Goal: Complete application form: Complete application form

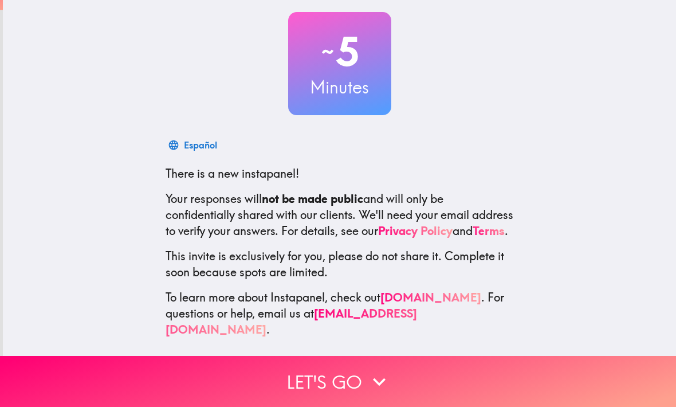
scroll to position [61, 0]
click at [204, 386] on button "Let's go" at bounding box center [338, 381] width 676 height 51
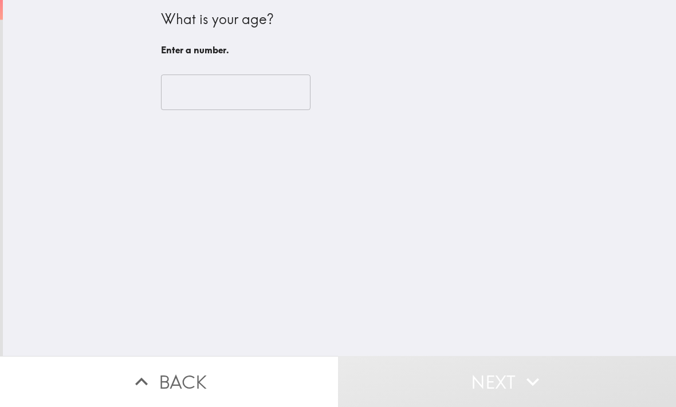
click at [202, 93] on input "number" at bounding box center [236, 93] width 150 height 36
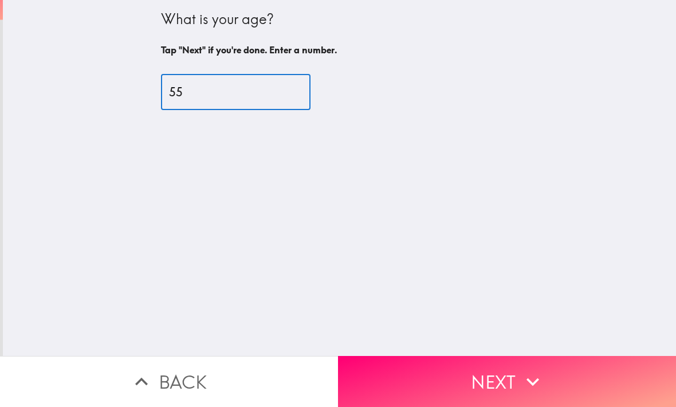
type input "55"
click at [508, 372] on button "Next" at bounding box center [507, 381] width 338 height 51
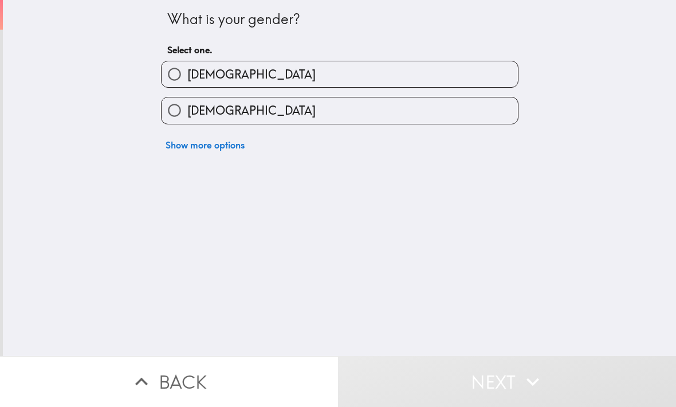
click at [185, 66] on input "[DEMOGRAPHIC_DATA]" at bounding box center [175, 74] width 26 height 26
radio input "true"
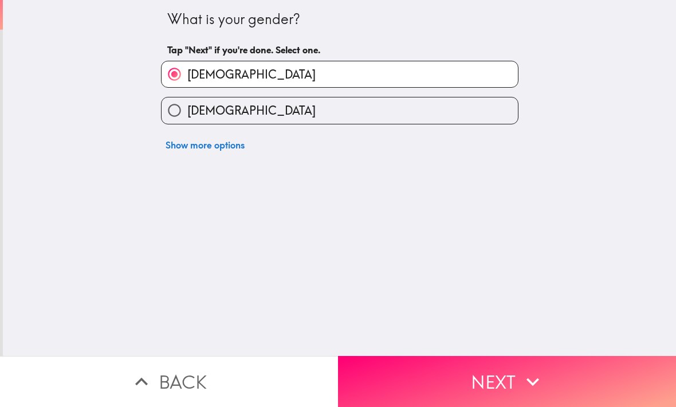
click at [539, 383] on icon "button" at bounding box center [532, 381] width 25 height 25
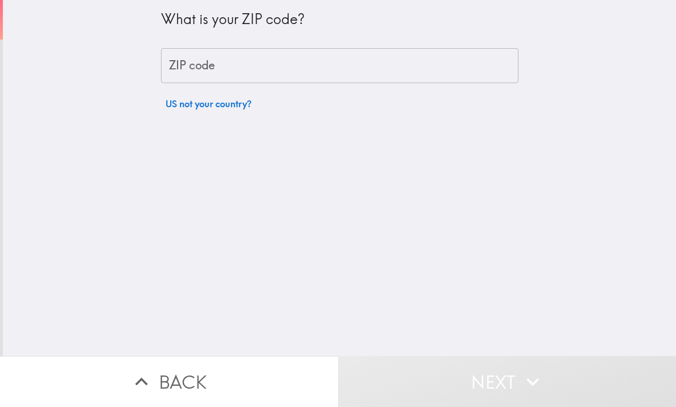
click at [190, 70] on div "ZIP code ZIP code" at bounding box center [340, 66] width 358 height 36
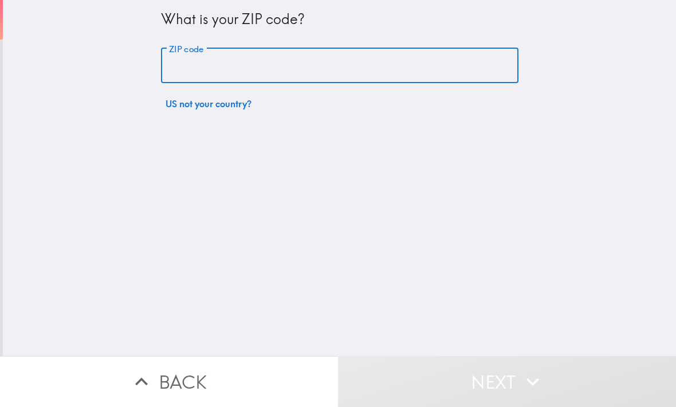
type input "92104"
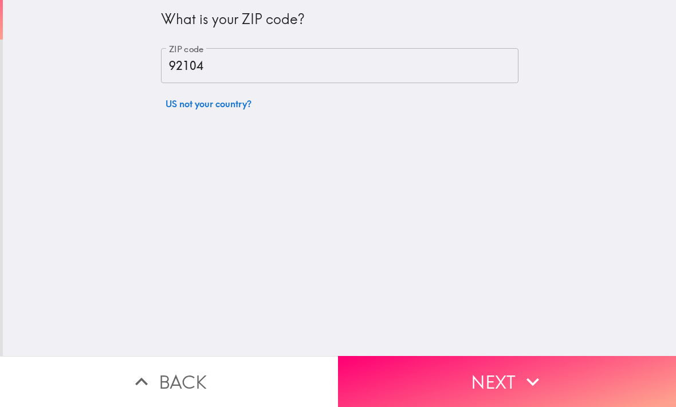
click at [553, 369] on button "Next" at bounding box center [507, 381] width 338 height 51
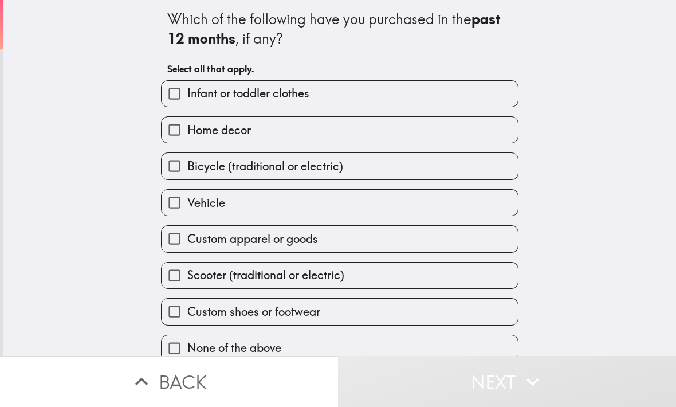
click at [180, 136] on input "Home decor" at bounding box center [175, 130] width 26 height 26
checkbox input "true"
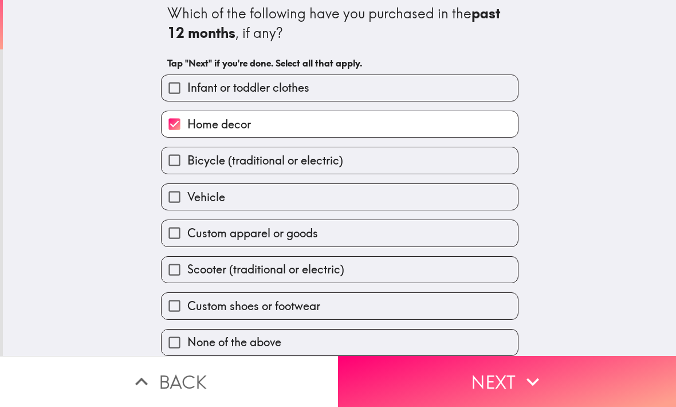
scroll to position [9, 0]
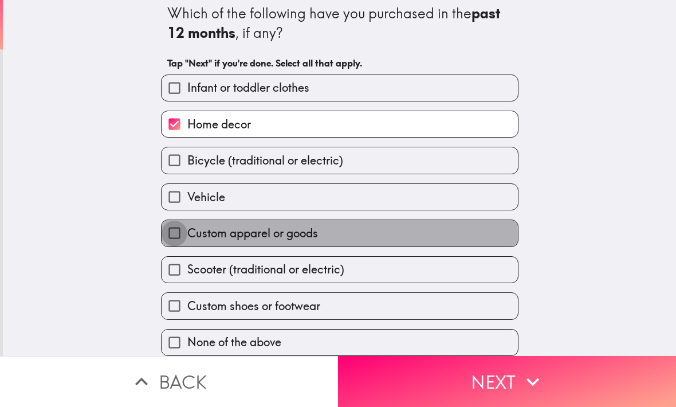
click at [187, 234] on input "Custom apparel or goods" at bounding box center [175, 233] width 26 height 26
checkbox input "true"
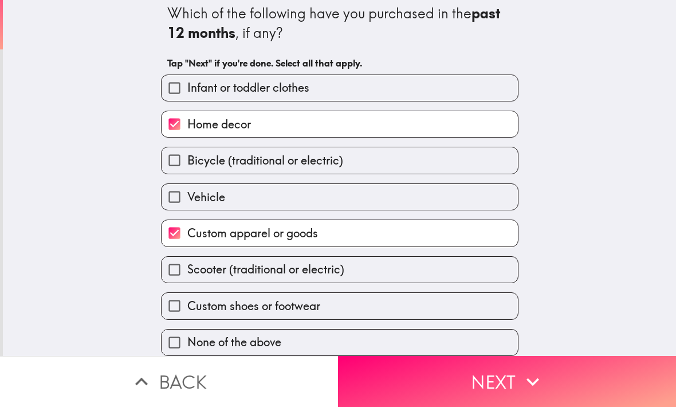
click at [181, 308] on input "Custom shoes or footwear" at bounding box center [175, 306] width 26 height 26
checkbox input "true"
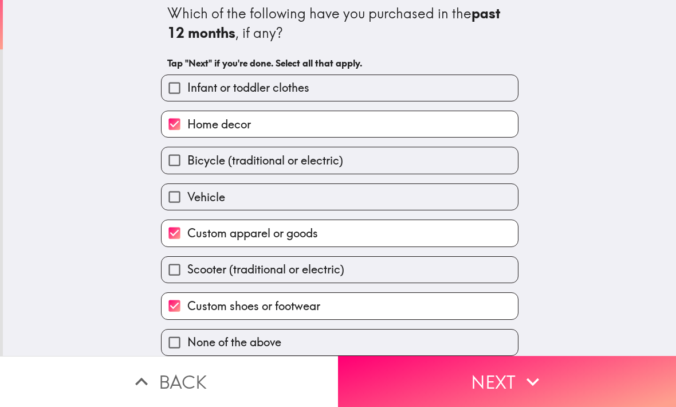
click at [514, 379] on button "Next" at bounding box center [507, 381] width 338 height 51
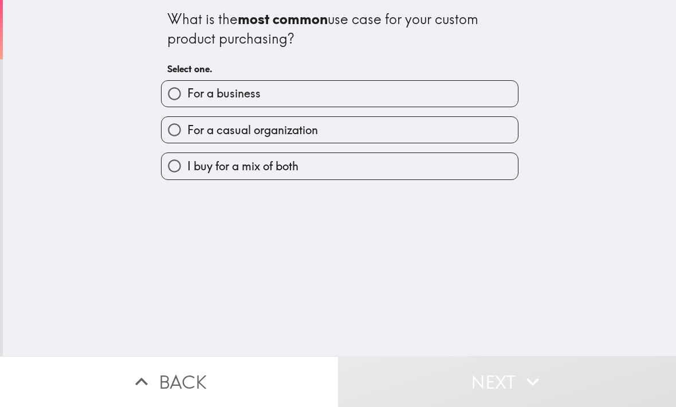
click at [184, 174] on input "I buy for a mix of both" at bounding box center [175, 166] width 26 height 26
radio input "true"
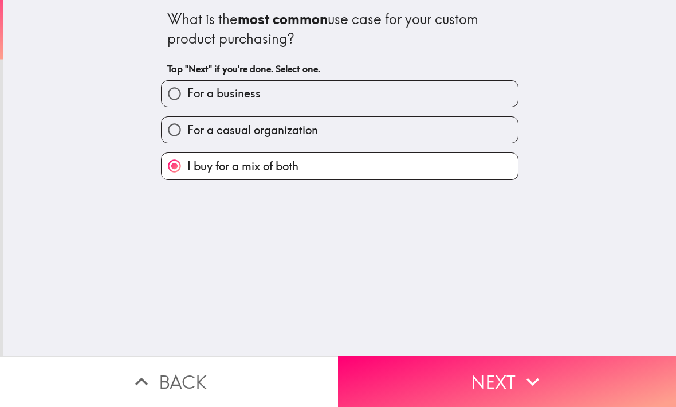
click at [514, 381] on button "Next" at bounding box center [507, 381] width 338 height 51
